Goal: Information Seeking & Learning: Learn about a topic

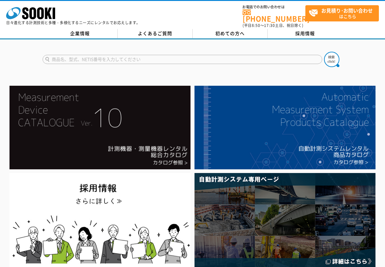
click at [100, 57] on input "text" at bounding box center [183, 59] width 280 height 9
type input "ラインチェッカー"
click at [324, 52] on button at bounding box center [331, 59] width 15 height 15
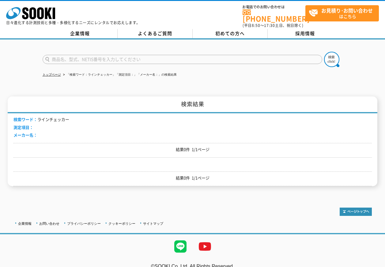
click at [79, 58] on input "text" at bounding box center [183, 59] width 280 height 9
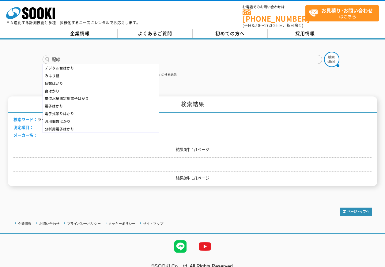
type input "配線"
click at [324, 52] on button at bounding box center [331, 59] width 15 height 15
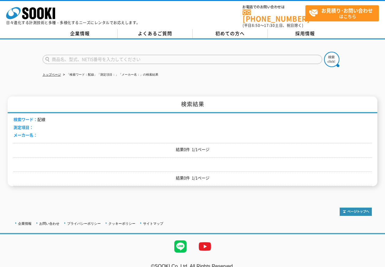
click at [106, 56] on input "text" at bounding box center [183, 59] width 280 height 9
type input "ケーブル"
click at [324, 52] on button at bounding box center [331, 59] width 15 height 15
